Goal: Information Seeking & Learning: Find specific fact

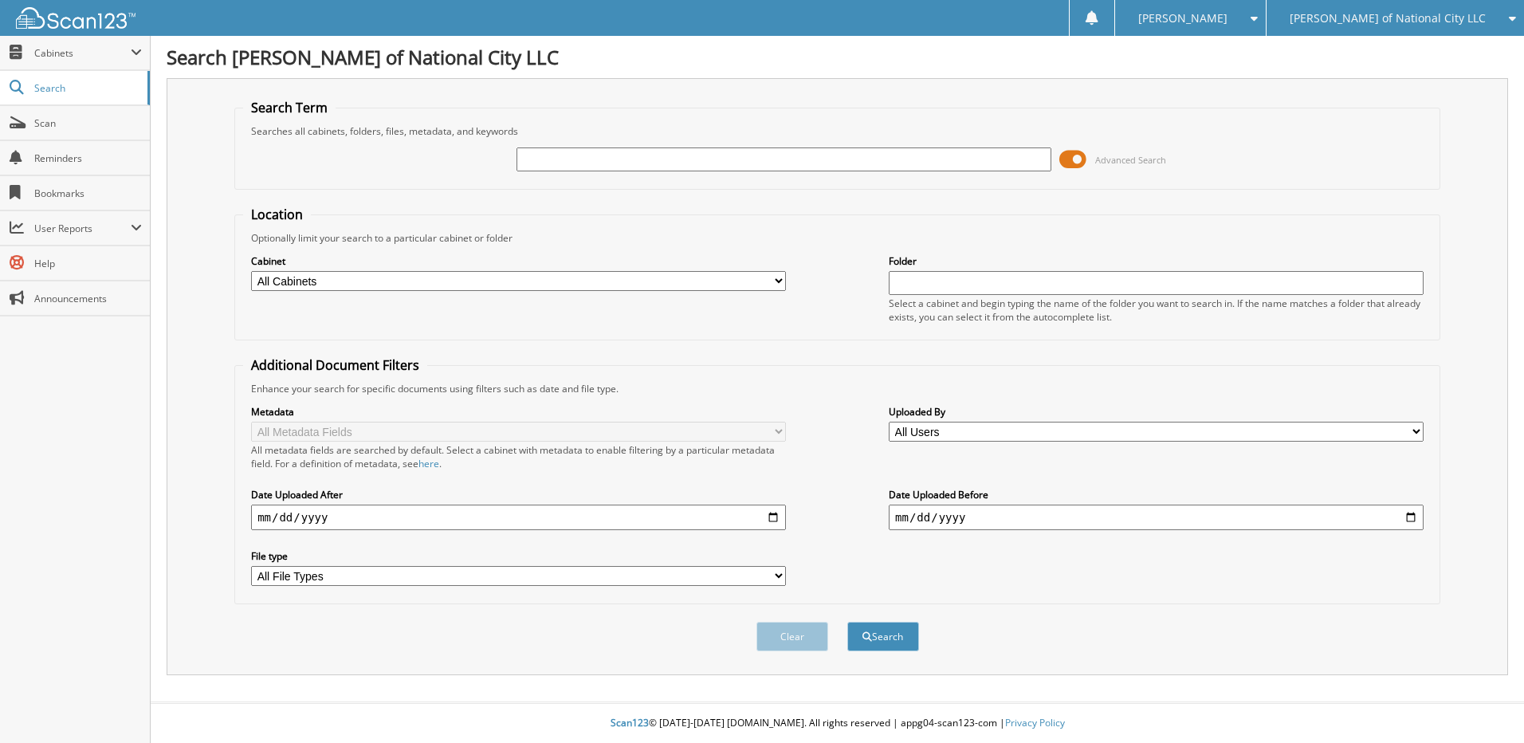
type input "p"
type input "22985p"
click at [847, 622] on button "Search" at bounding box center [883, 636] width 72 height 29
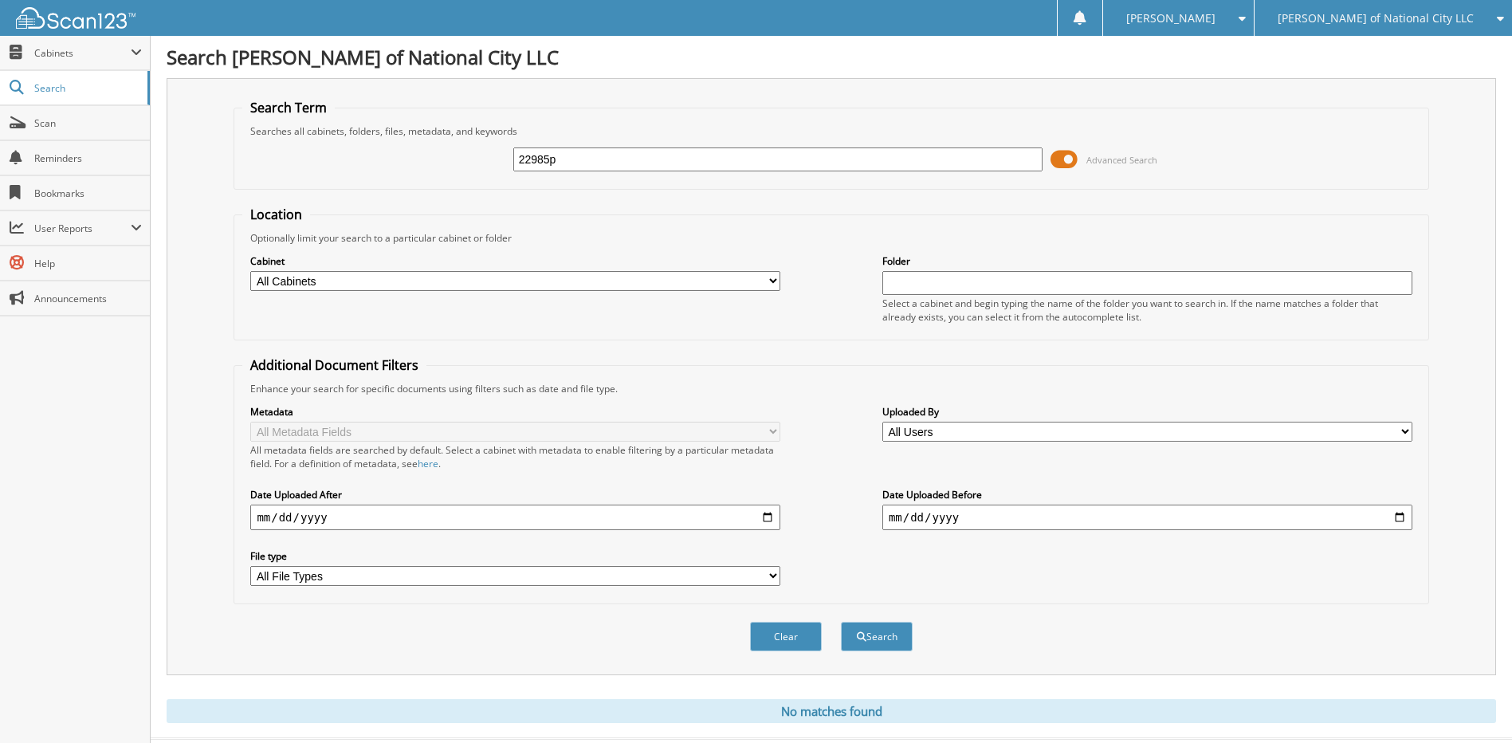
click at [841, 622] on button "Search" at bounding box center [877, 636] width 72 height 29
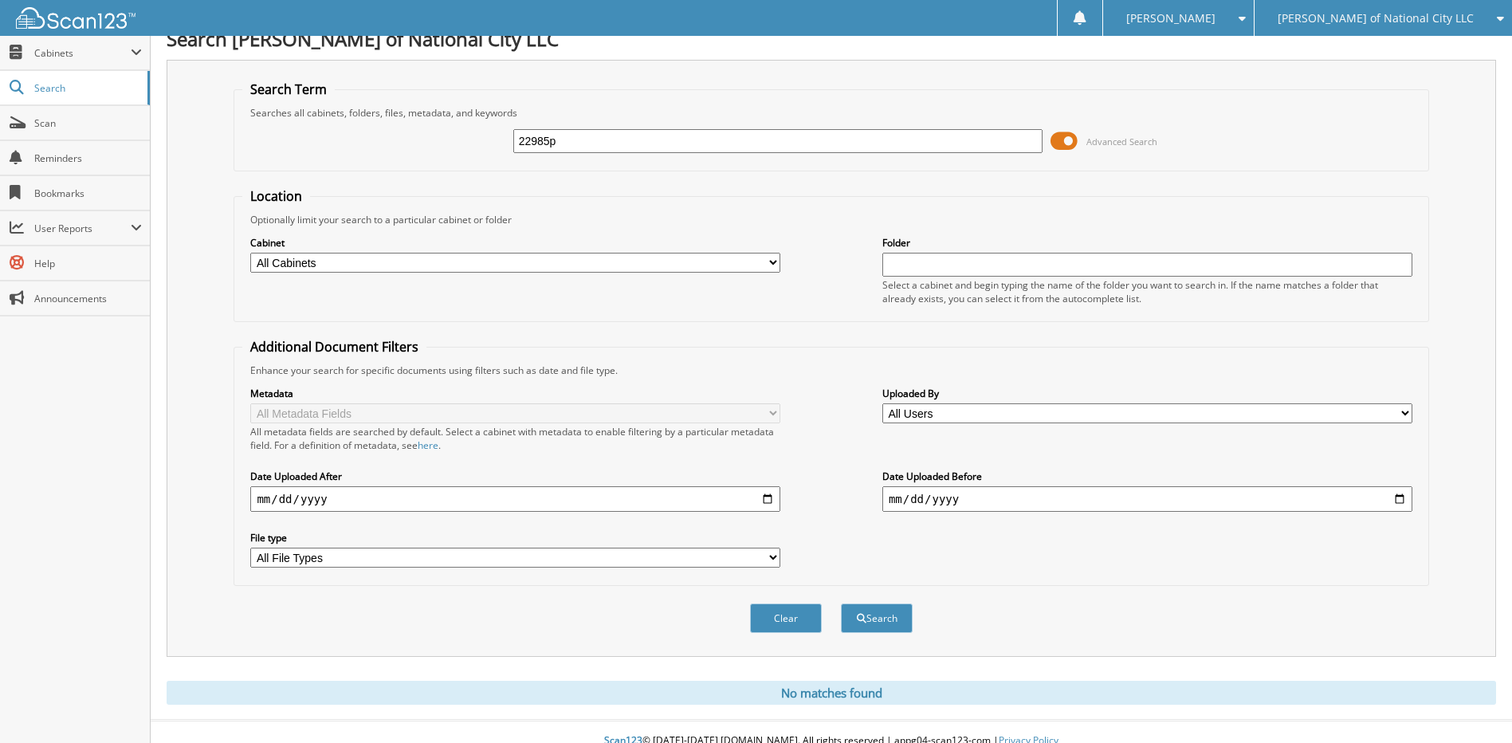
scroll to position [37, 0]
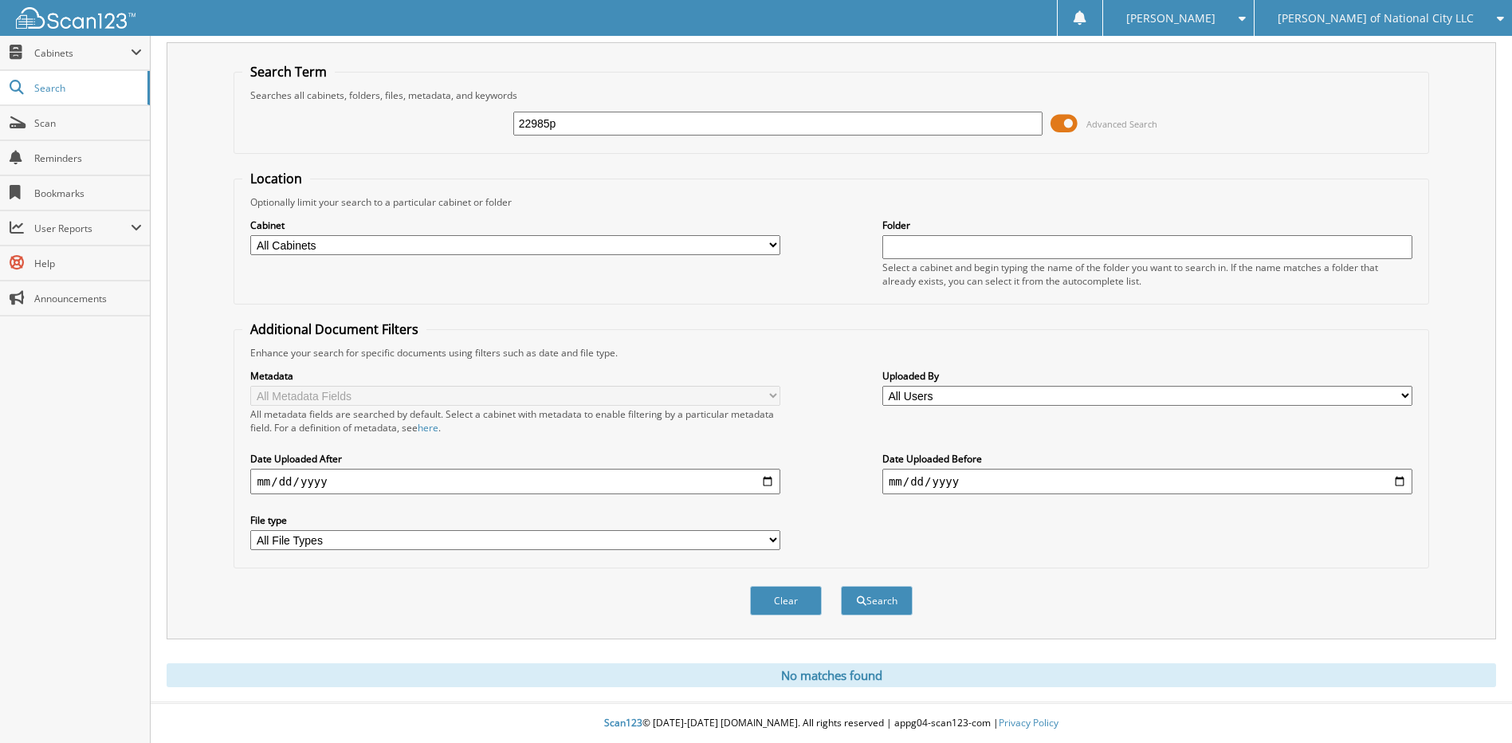
click at [739, 243] on select "All Cabinets Needs Filing" at bounding box center [515, 245] width 530 height 20
click at [735, 199] on div "Optionally limit your search to a particular cabinet or folder" at bounding box center [830, 202] width 1177 height 14
drag, startPoint x: 637, startPoint y: 117, endPoint x: 459, endPoint y: 112, distance: 177.8
click at [459, 116] on div "22985p Advanced Search" at bounding box center [830, 123] width 1177 height 43
type input "p"
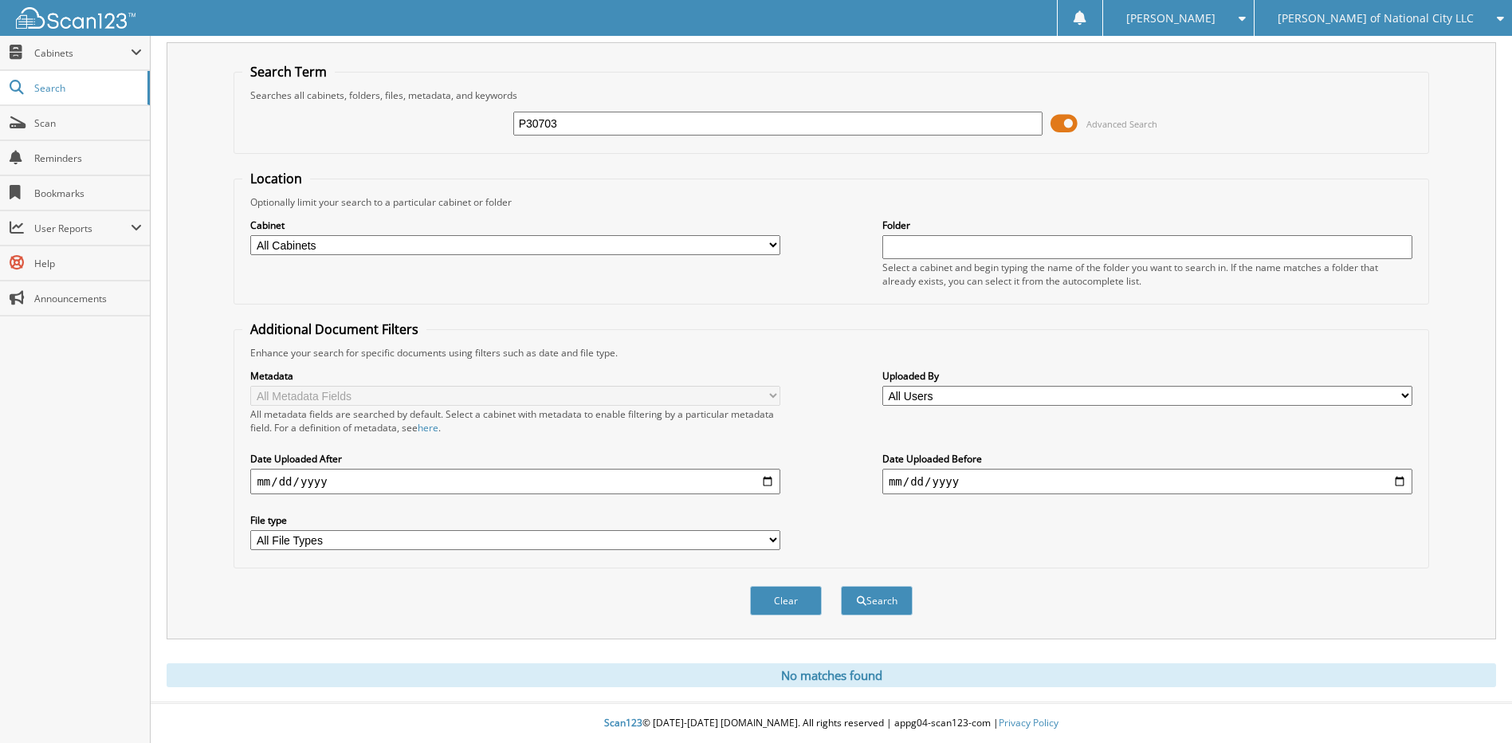
type input "P30703"
click at [841, 586] on button "Search" at bounding box center [877, 600] width 72 height 29
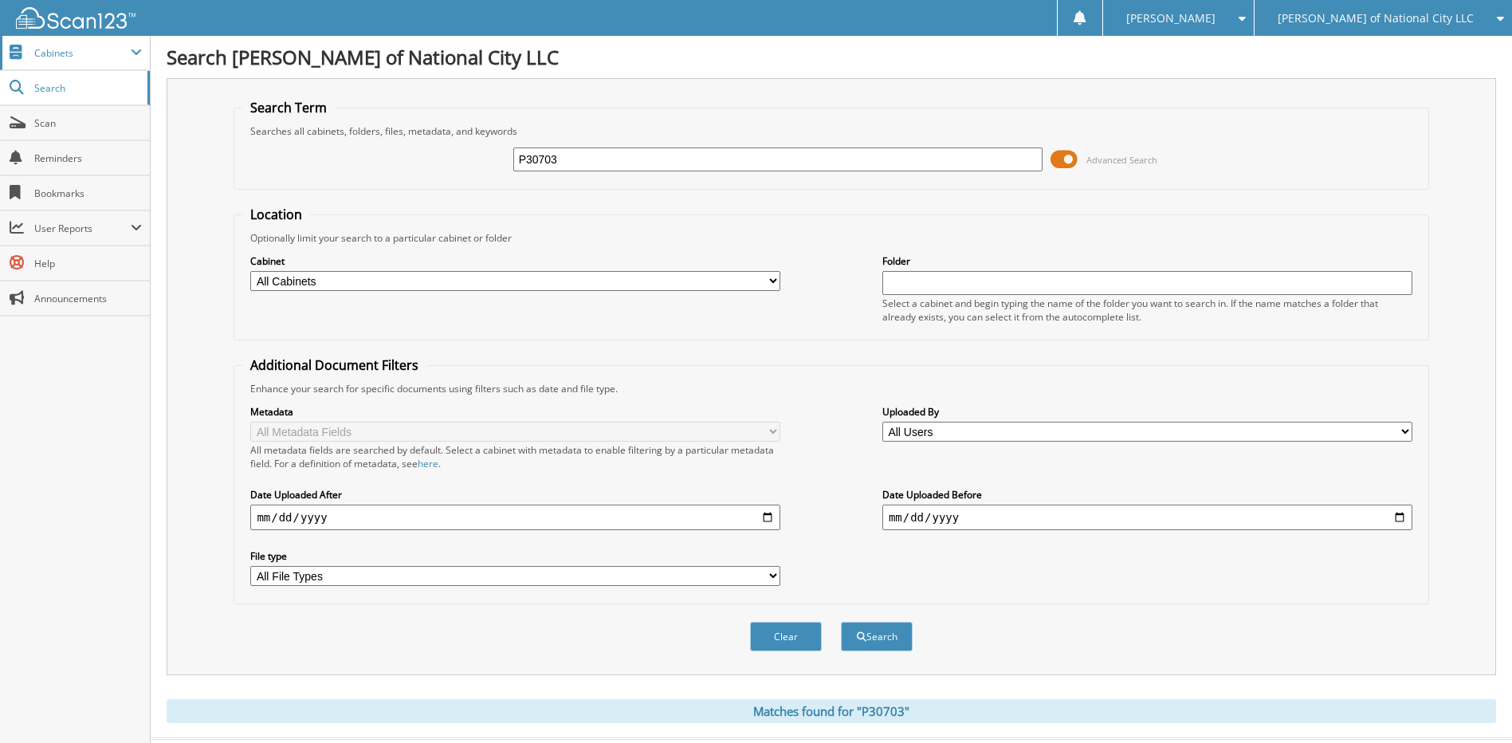
click at [84, 54] on span "Cabinets" at bounding box center [82, 53] width 96 height 14
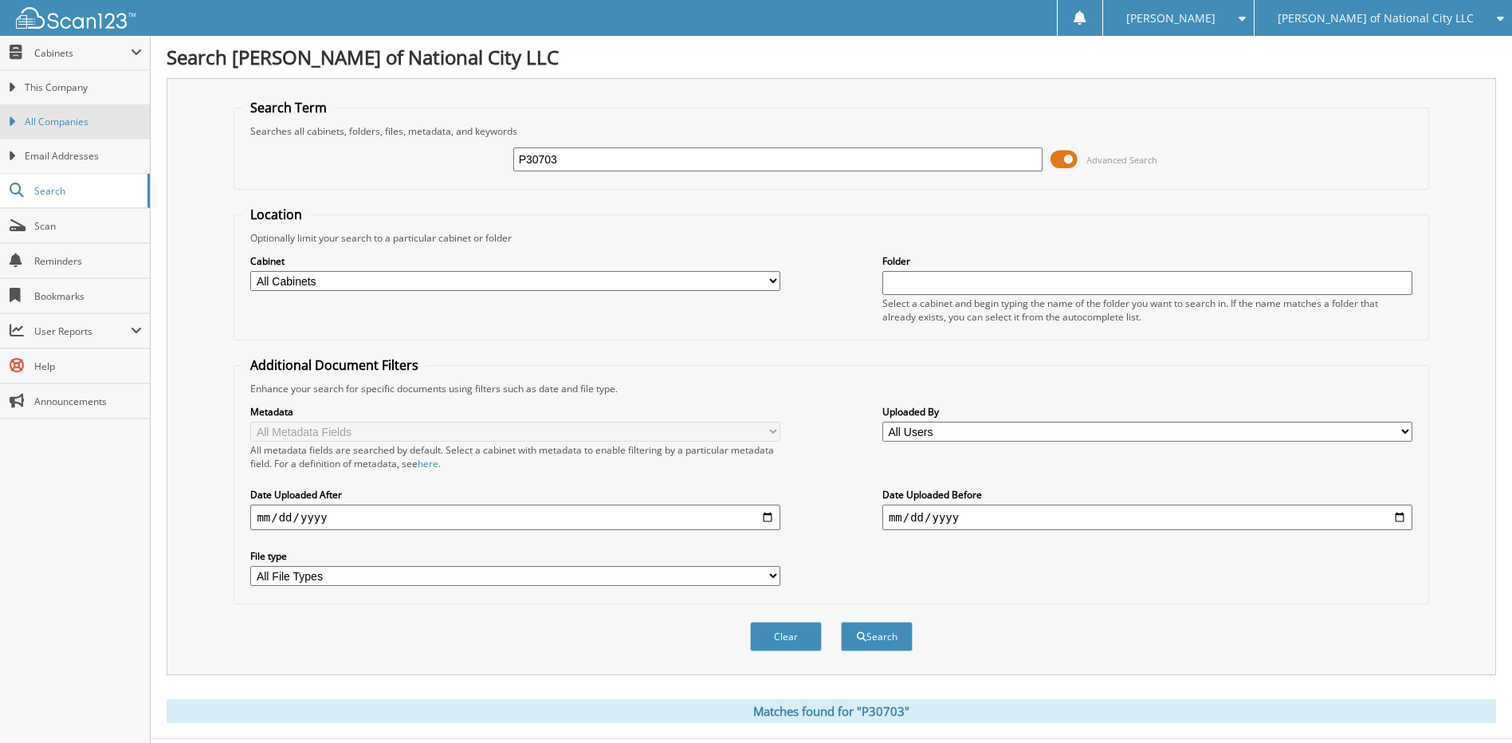
click at [88, 118] on span "All Companies" at bounding box center [83, 122] width 117 height 14
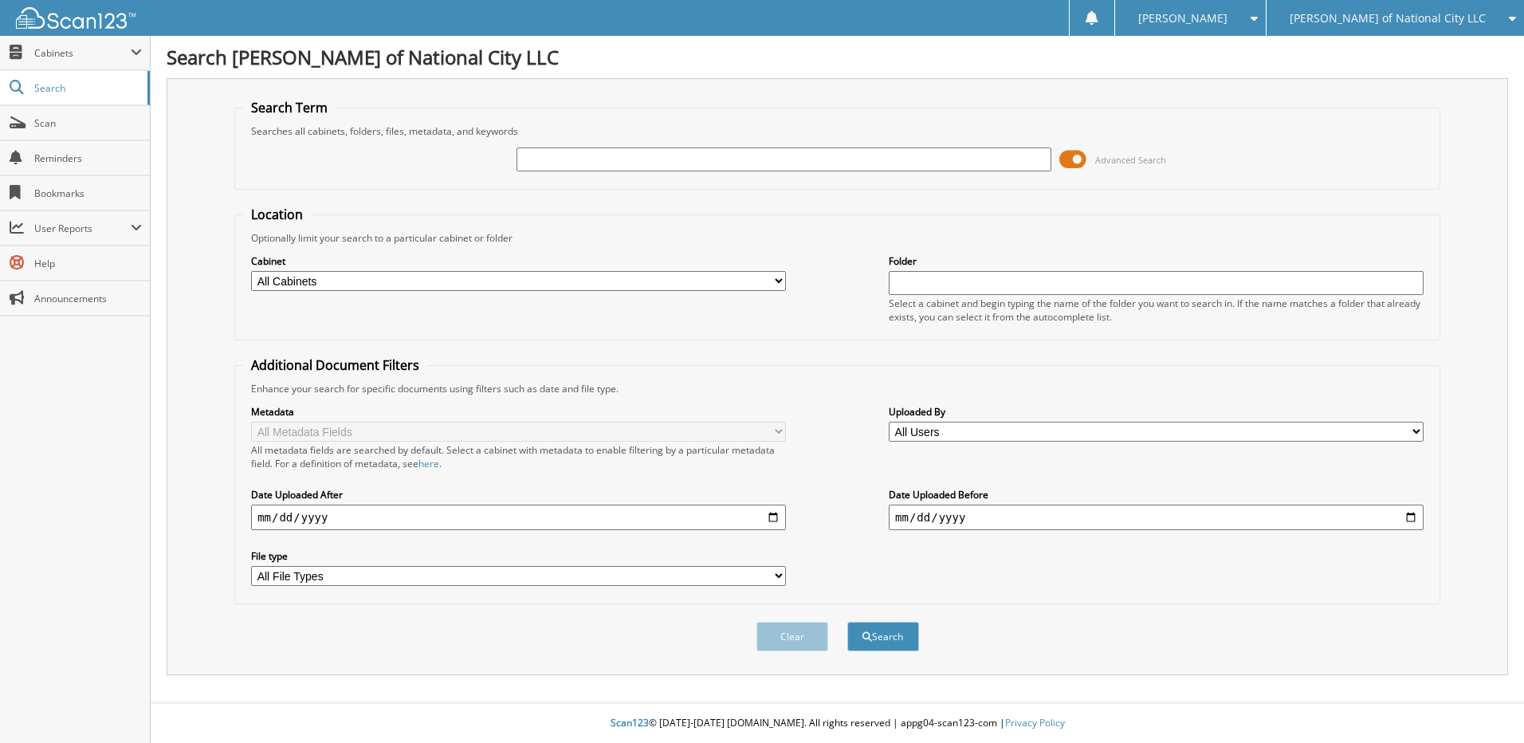
click at [593, 169] on input "text" at bounding box center [784, 159] width 535 height 24
type input "P30703"
click at [847, 622] on button "Search" at bounding box center [883, 636] width 72 height 29
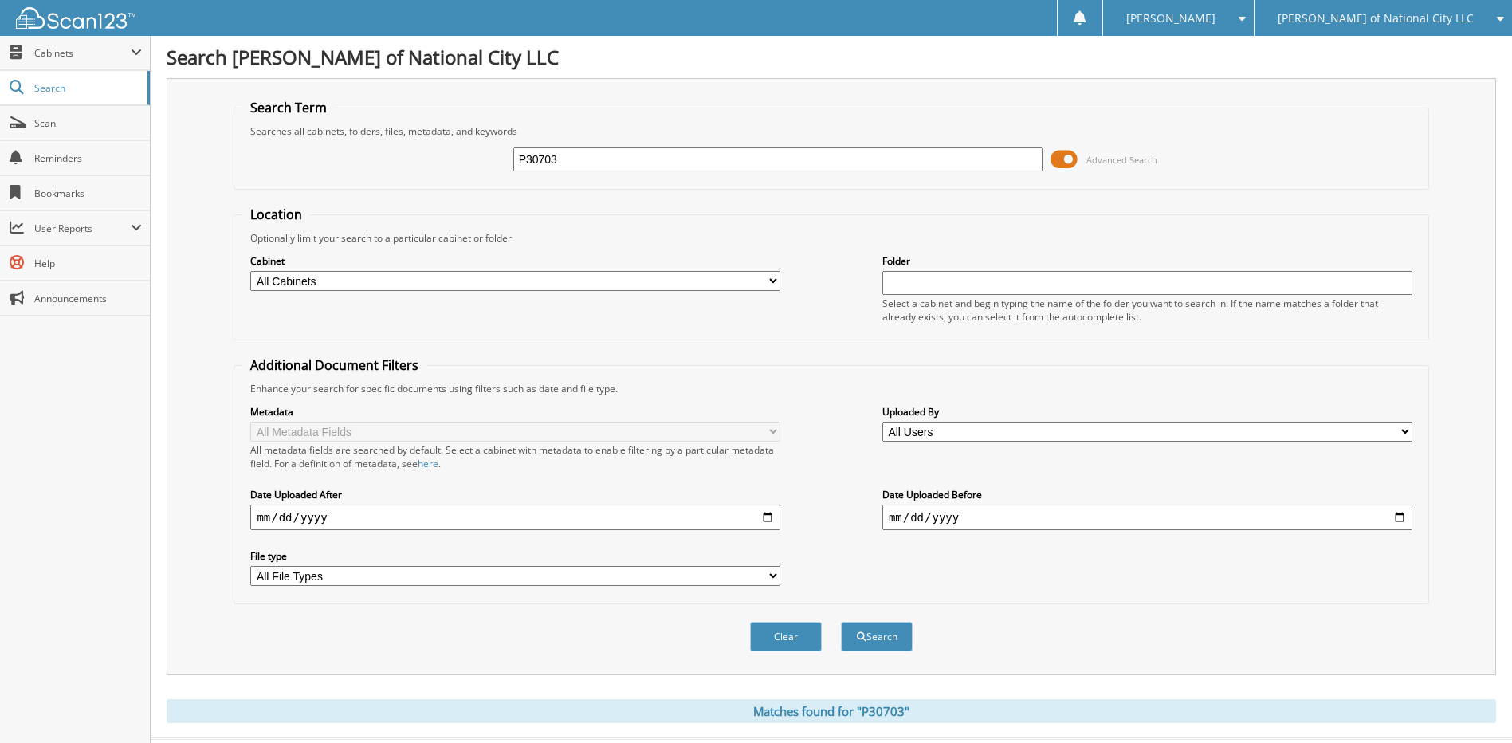
drag, startPoint x: 589, startPoint y: 157, endPoint x: 474, endPoint y: 157, distance: 115.6
click at [474, 157] on div "P30703 Advanced Search" at bounding box center [830, 159] width 1177 height 43
type input "22985P"
click at [841, 622] on button "Search" at bounding box center [877, 636] width 72 height 29
click at [79, 49] on span "Cabinets" at bounding box center [82, 53] width 96 height 14
